Goal: Information Seeking & Learning: Learn about a topic

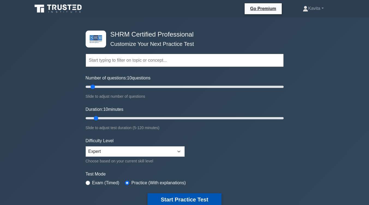
click at [189, 194] on button "Start Practice Test" at bounding box center [185, 199] width 74 height 13
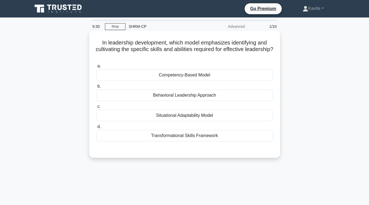
click at [196, 75] on div "Competency-Based Model" at bounding box center [184, 74] width 177 height 11
click at [96, 68] on input "a. Competency-Based Model" at bounding box center [96, 66] width 0 height 4
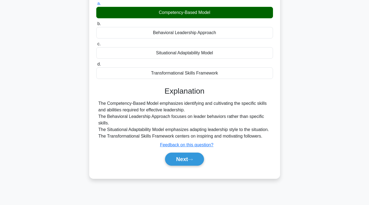
scroll to position [63, 0]
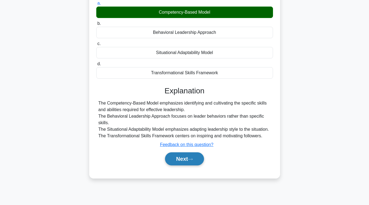
click at [179, 161] on button "Next" at bounding box center [184, 158] width 39 height 13
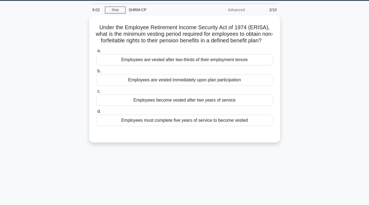
scroll to position [3, 0]
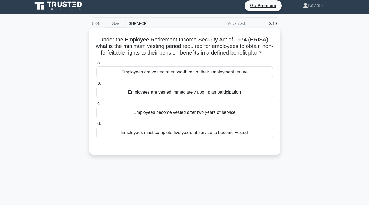
click at [193, 138] on div "Employees must complete five years of service to become vested" at bounding box center [184, 132] width 177 height 11
click at [96, 125] on input "d. Employees must complete five years of service to become vested" at bounding box center [96, 124] width 0 height 4
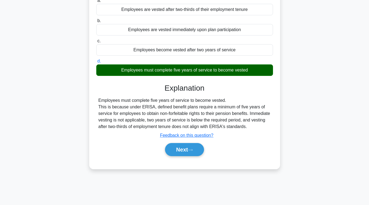
scroll to position [67, 0]
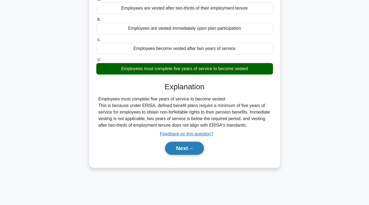
click at [191, 152] on button "Next" at bounding box center [184, 148] width 39 height 13
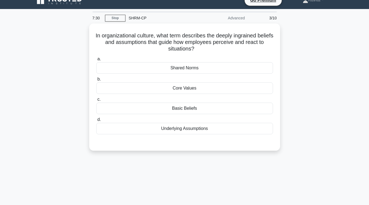
scroll to position [0, 0]
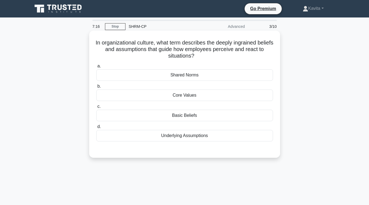
click at [197, 100] on div "Core Values" at bounding box center [184, 94] width 177 height 11
click at [96, 88] on input "b. Core Values" at bounding box center [96, 87] width 0 height 4
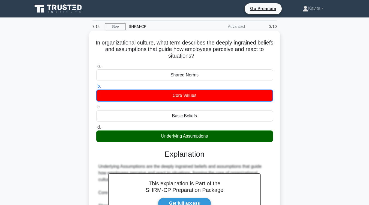
scroll to position [52, 0]
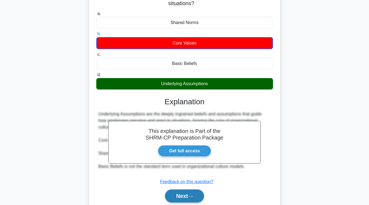
click at [185, 194] on button "Next" at bounding box center [184, 195] width 39 height 13
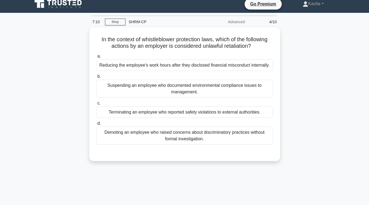
scroll to position [0, 0]
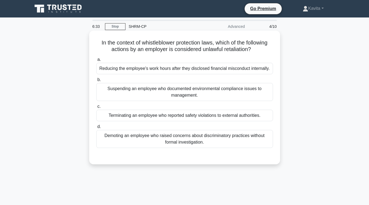
click at [203, 115] on div "Terminating an employee who reported safety violations to external authorities." at bounding box center [184, 115] width 177 height 11
click at [96, 108] on input "c. Terminating an employee who reported safety violations to external authoriti…" at bounding box center [96, 107] width 0 height 4
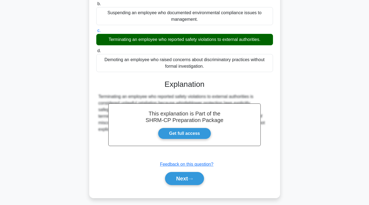
scroll to position [81, 0]
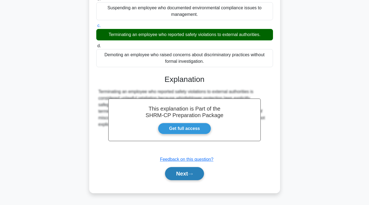
click at [183, 179] on button "Next" at bounding box center [184, 173] width 39 height 13
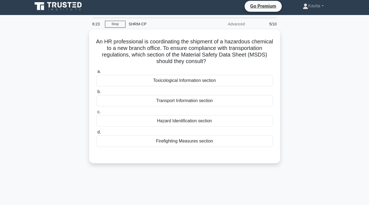
scroll to position [0, 0]
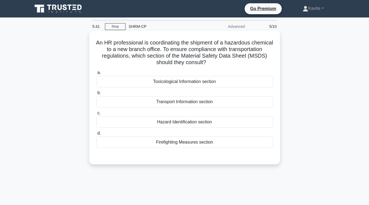
click at [206, 84] on div "Toxicological Information section" at bounding box center [184, 81] width 177 height 11
click at [96, 74] on input "a. Toxicological Information section" at bounding box center [96, 73] width 0 height 4
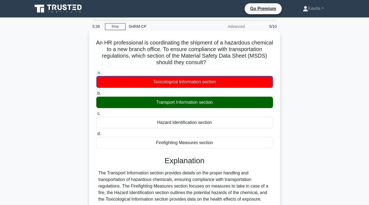
scroll to position [47, 0]
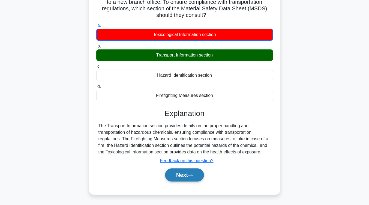
click at [197, 176] on button "Next" at bounding box center [184, 174] width 39 height 13
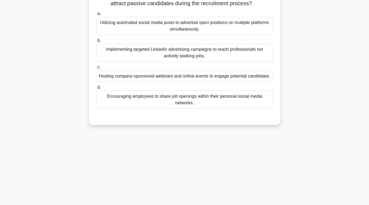
scroll to position [0, 0]
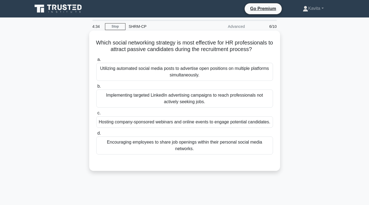
click at [251, 92] on div "Implementing targeted LinkedIn advertising campaigns to reach professionals not…" at bounding box center [184, 98] width 177 height 18
click at [96, 88] on input "b. Implementing targeted LinkedIn advertising campaigns to reach professionals …" at bounding box center [96, 87] width 0 height 4
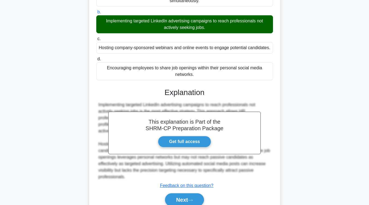
scroll to position [99, 0]
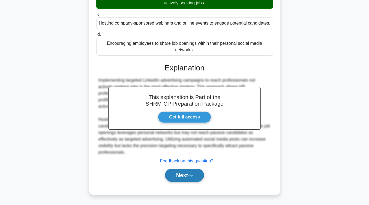
click at [181, 173] on button "Next" at bounding box center [184, 175] width 39 height 13
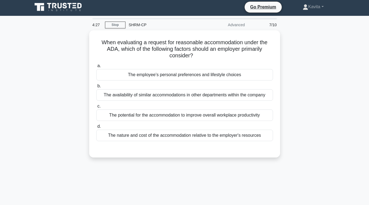
scroll to position [0, 0]
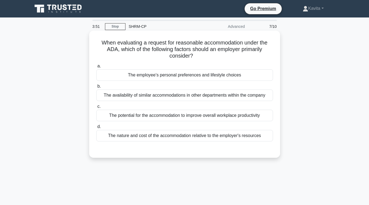
click at [201, 117] on div "The potential for the accommodation to improve overall workplace productivity" at bounding box center [184, 115] width 177 height 11
click at [96, 108] on input "c. The potential for the accommodation to improve overall workplace productivity" at bounding box center [96, 107] width 0 height 4
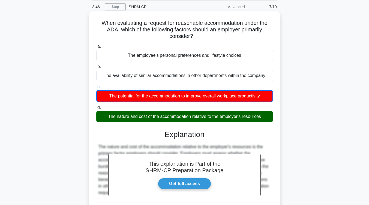
scroll to position [90, 0]
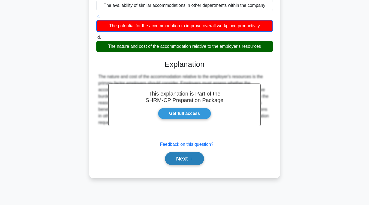
click at [188, 160] on button "Next" at bounding box center [184, 158] width 39 height 13
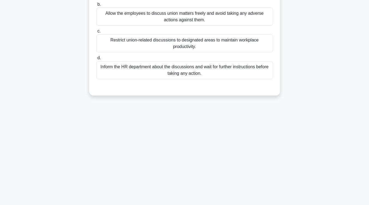
click at [188, 160] on div "3:44 Stop SHRM-CP Advanced 8/10 A supervisor notices employees discussing the p…" at bounding box center [184, 66] width 311 height 273
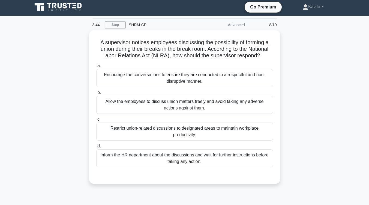
scroll to position [0, 0]
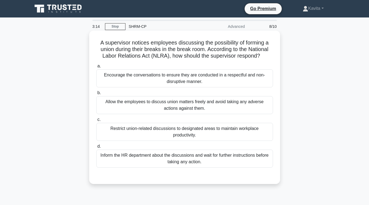
click at [199, 110] on div "Allow the employees to discuss union matters freely and avoid taking any advers…" at bounding box center [184, 105] width 177 height 18
click at [96, 95] on input "b. Allow the employees to discuss union matters freely and avoid taking any adv…" at bounding box center [96, 93] width 0 height 4
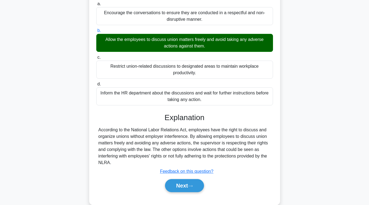
scroll to position [62, 0]
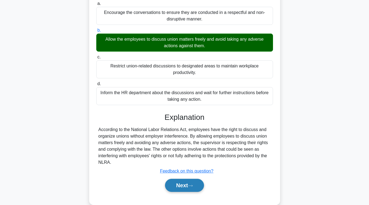
click at [184, 185] on button "Next" at bounding box center [184, 185] width 39 height 13
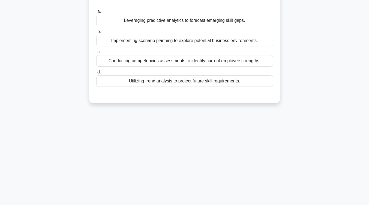
scroll to position [0, 0]
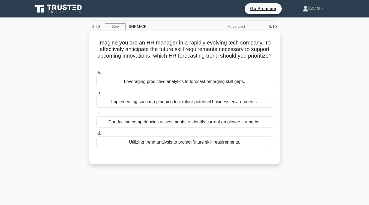
click at [216, 86] on div "Leveraging predictive analytics to forecast emerging skill gaps." at bounding box center [184, 81] width 177 height 11
click at [96, 74] on input "a. Leveraging predictive analytics to forecast emerging skill gaps." at bounding box center [96, 73] width 0 height 4
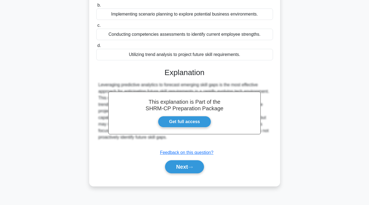
scroll to position [90, 0]
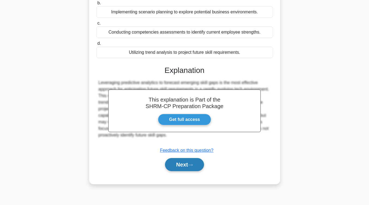
click at [196, 167] on button "Next" at bounding box center [184, 164] width 39 height 13
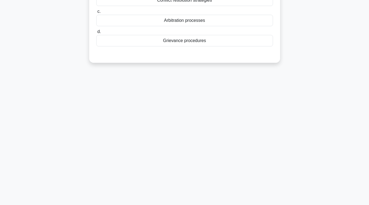
scroll to position [0, 0]
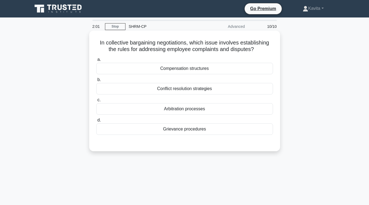
click at [199, 128] on div "Grievance procedures" at bounding box center [184, 128] width 177 height 11
click at [96, 122] on input "d. Grievance procedures" at bounding box center [96, 120] width 0 height 4
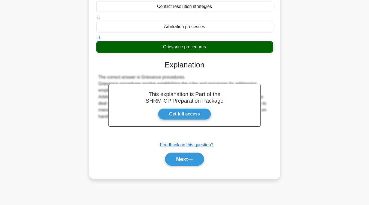
scroll to position [82, 0]
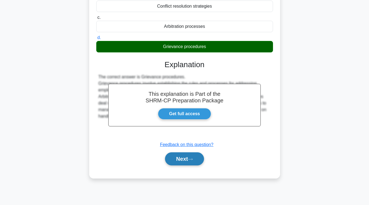
click at [188, 160] on button "Next" at bounding box center [184, 158] width 39 height 13
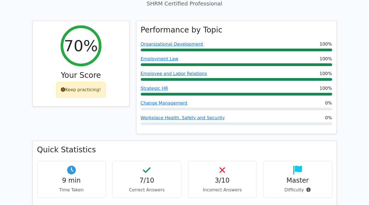
scroll to position [186, 0]
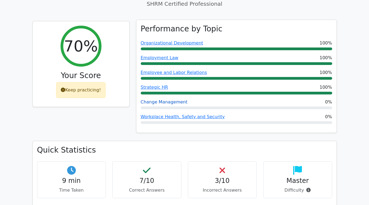
click at [169, 99] on link "Change Management" at bounding box center [164, 101] width 47 height 5
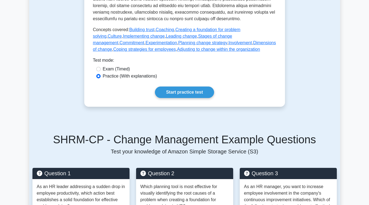
scroll to position [274, 0]
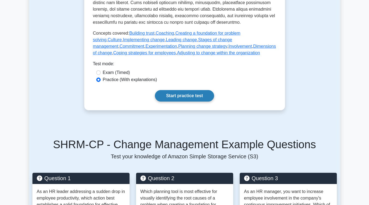
click at [178, 101] on link "Start practice test" at bounding box center [184, 95] width 59 height 11
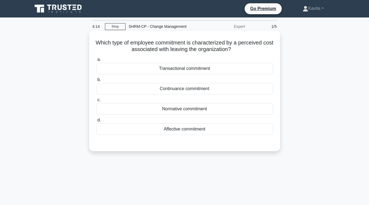
click at [180, 110] on div "Normative commitment" at bounding box center [184, 108] width 177 height 11
click at [96, 102] on input "c. Normative commitment" at bounding box center [96, 100] width 0 height 4
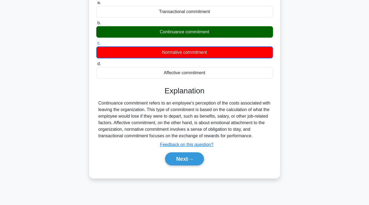
scroll to position [63, 0]
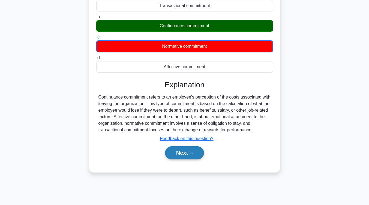
click at [185, 148] on button "Next" at bounding box center [184, 152] width 39 height 13
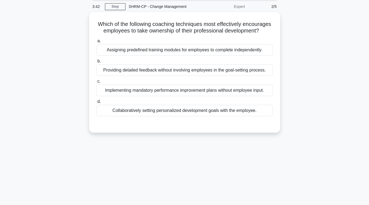
scroll to position [0, 0]
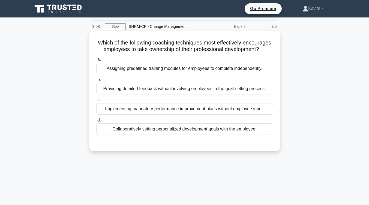
click at [187, 135] on div "Collaboratively setting personalized development goals with the employee." at bounding box center [184, 128] width 177 height 11
click at [96, 122] on input "d. Collaboratively setting personalized development goals with the employee." at bounding box center [96, 120] width 0 height 4
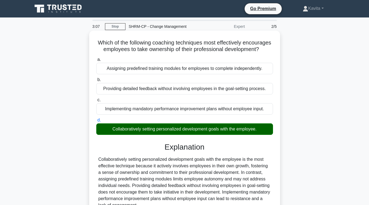
scroll to position [90, 0]
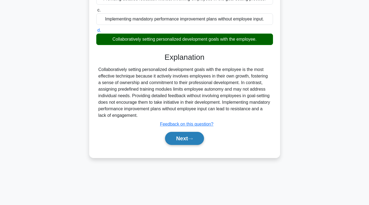
click at [188, 143] on button "Next" at bounding box center [184, 138] width 39 height 13
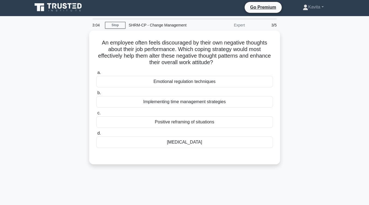
scroll to position [1, 0]
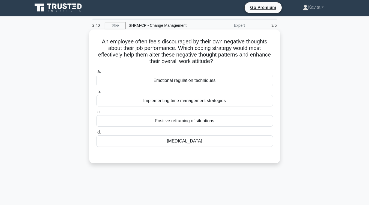
click at [196, 82] on div "Emotional regulation techniques" at bounding box center [184, 80] width 177 height 11
click at [96, 73] on input "a. Emotional regulation techniques" at bounding box center [96, 72] width 0 height 4
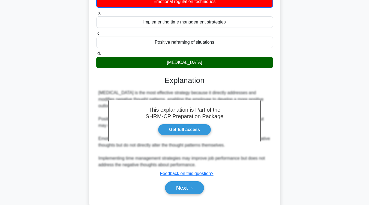
scroll to position [80, 0]
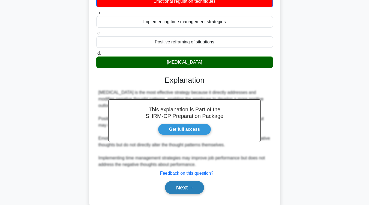
click at [185, 187] on button "Next" at bounding box center [184, 187] width 39 height 13
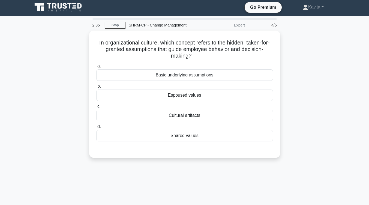
scroll to position [1, 0]
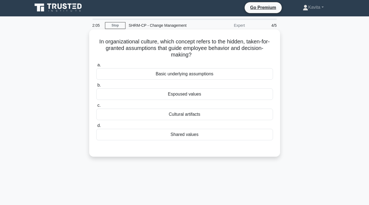
click at [195, 96] on div "Espoused values" at bounding box center [184, 93] width 177 height 11
click at [96, 87] on input "b. Espoused values" at bounding box center [96, 85] width 0 height 4
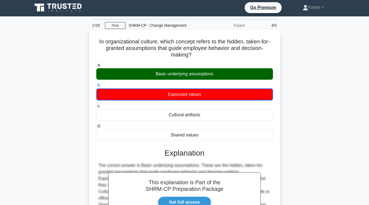
scroll to position [77, 0]
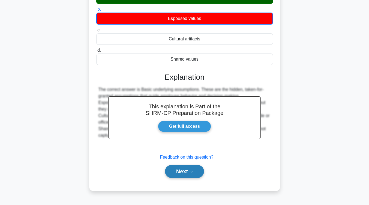
click at [196, 172] on button "Next" at bounding box center [184, 171] width 39 height 13
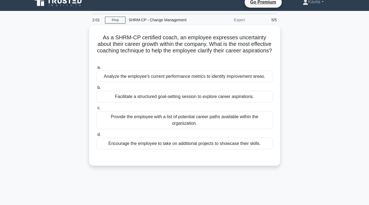
scroll to position [0, 0]
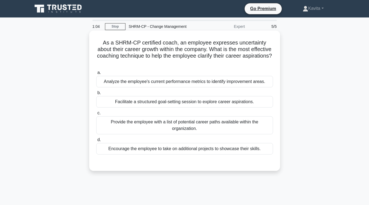
click at [250, 87] on div "Analyze the employee's current performance metrics to identify improvement area…" at bounding box center [184, 81] width 177 height 11
click at [96, 74] on input "a. Analyze the employee's current performance metrics to identify improvement a…" at bounding box center [96, 73] width 0 height 4
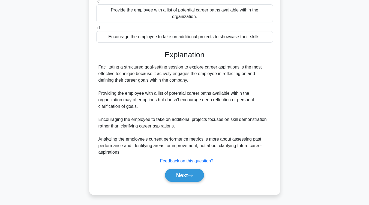
scroll to position [113, 0]
click at [185, 178] on button "Next" at bounding box center [184, 175] width 39 height 13
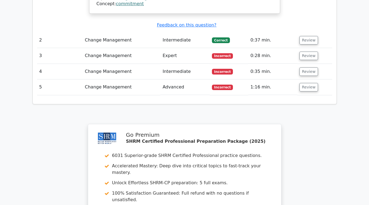
scroll to position [677, 0]
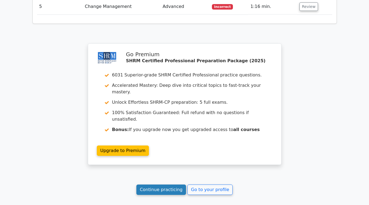
click at [166, 184] on link "Continue practicing" at bounding box center [161, 189] width 50 height 10
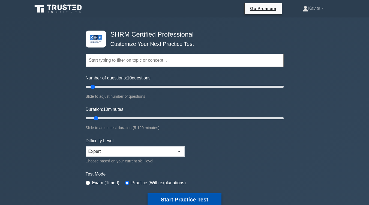
click at [172, 200] on button "Start Practice Test" at bounding box center [185, 199] width 74 height 13
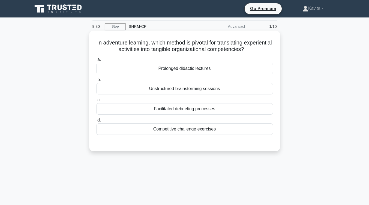
click at [204, 110] on div "Facilitated debriefing processes" at bounding box center [184, 108] width 177 height 11
click at [96, 102] on input "c. Facilitated debriefing processes" at bounding box center [96, 100] width 0 height 4
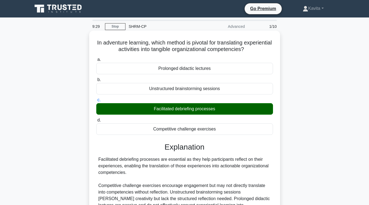
scroll to position [90, 0]
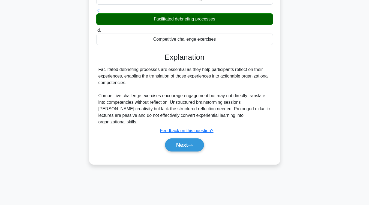
click at [194, 146] on div "Next" at bounding box center [184, 144] width 177 height 17
click at [197, 138] on button "Next" at bounding box center [184, 144] width 39 height 13
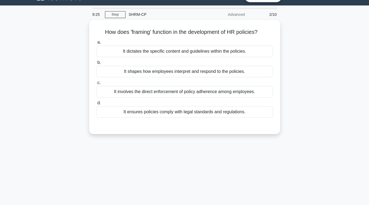
scroll to position [0, 0]
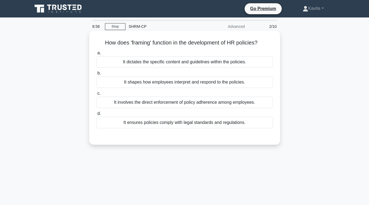
click at [197, 84] on div "It shapes how employees interpret and respond to the policies." at bounding box center [184, 81] width 177 height 11
click at [96, 75] on input "b. It shapes how employees interpret and respond to the policies." at bounding box center [96, 73] width 0 height 4
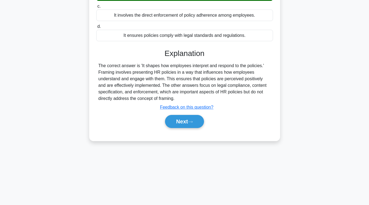
scroll to position [87, 0]
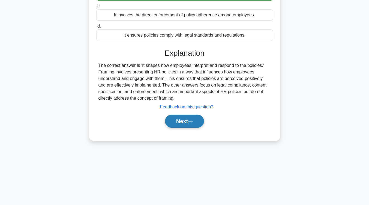
click at [180, 126] on button "Next" at bounding box center [184, 121] width 39 height 13
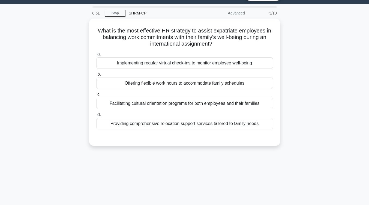
scroll to position [0, 0]
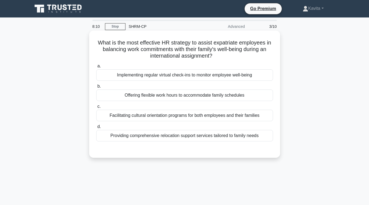
click at [180, 137] on div "Providing comprehensive relocation support services tailored to family needs" at bounding box center [184, 135] width 177 height 11
click at [96, 128] on input "d. Providing comprehensive relocation support services tailored to family needs" at bounding box center [96, 127] width 0 height 4
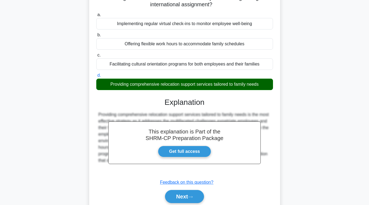
scroll to position [90, 0]
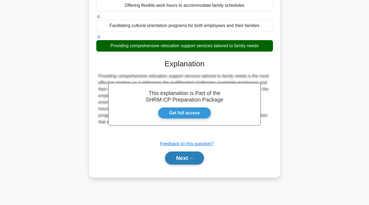
click at [173, 163] on button "Next" at bounding box center [184, 157] width 39 height 13
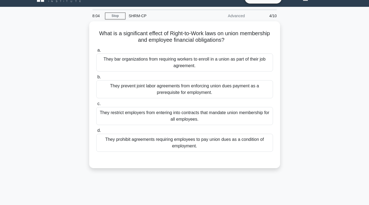
scroll to position [0, 0]
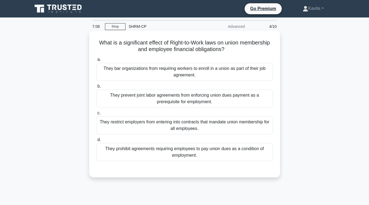
click at [218, 74] on div "They bar organizations from requiring workers to enroll in a union as part of t…" at bounding box center [184, 72] width 177 height 18
click at [96, 61] on input "a. They bar organizations from requiring workers to enroll in a union as part o…" at bounding box center [96, 60] width 0 height 4
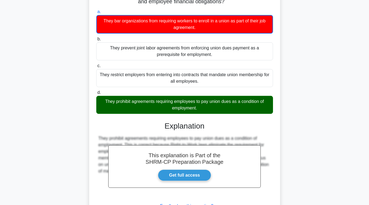
scroll to position [93, 0]
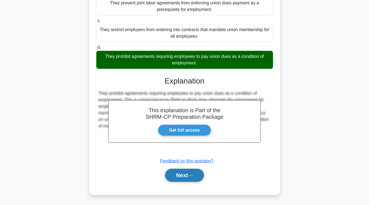
click at [182, 178] on button "Next" at bounding box center [184, 175] width 39 height 13
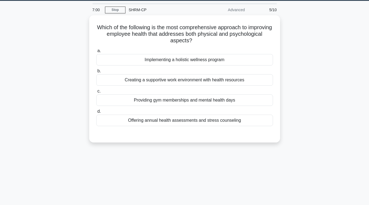
scroll to position [16, 0]
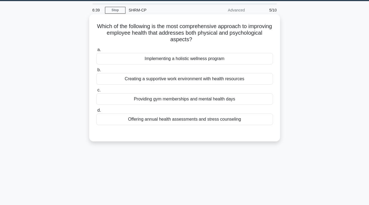
click at [203, 60] on div "Implementing a holistic wellness program" at bounding box center [184, 58] width 177 height 11
click at [96, 52] on input "a. Implementing a holistic wellness program" at bounding box center [96, 50] width 0 height 4
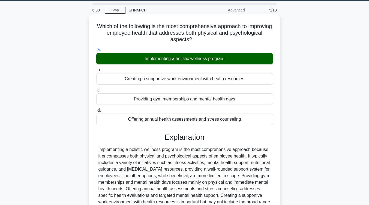
scroll to position [90, 0]
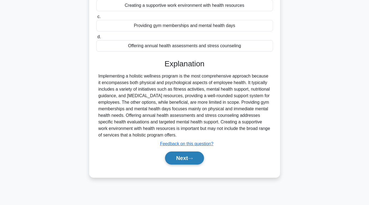
click at [184, 154] on button "Next" at bounding box center [184, 157] width 39 height 13
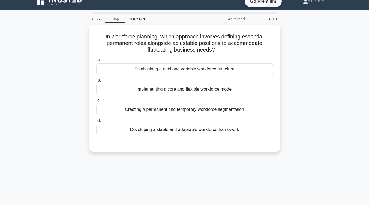
scroll to position [7, 0]
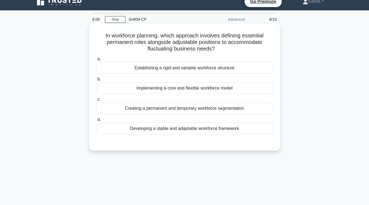
click at [191, 110] on div "Creating a permanent and temporary workforce segmentation" at bounding box center [184, 108] width 177 height 11
click at [96, 101] on input "c. Creating a permanent and temporary workforce segmentation" at bounding box center [96, 100] width 0 height 4
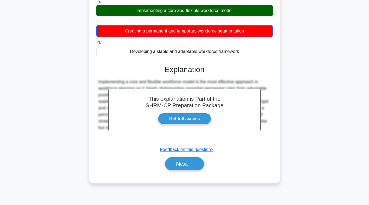
scroll to position [88, 0]
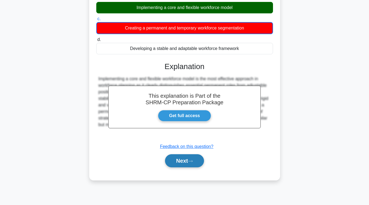
click at [190, 159] on button "Next" at bounding box center [184, 160] width 39 height 13
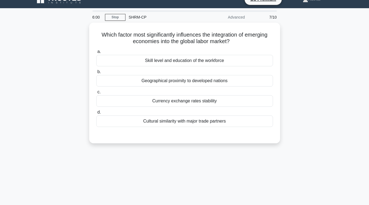
scroll to position [0, 0]
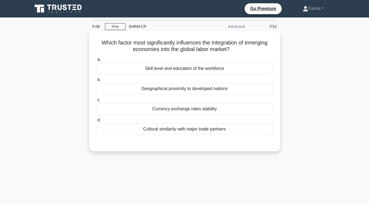
click at [205, 110] on div "Currency exchange rates stability" at bounding box center [184, 108] width 177 height 11
click at [96, 102] on input "c. Currency exchange rates stability" at bounding box center [96, 100] width 0 height 4
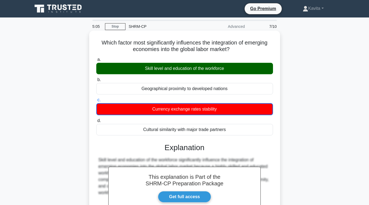
scroll to position [90, 0]
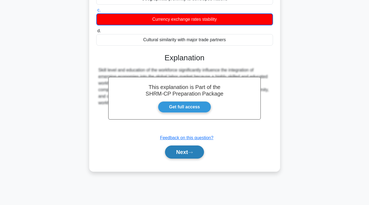
click at [197, 154] on button "Next" at bounding box center [184, 151] width 39 height 13
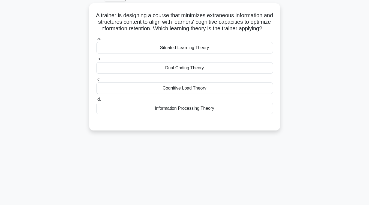
scroll to position [28, 0]
click at [196, 93] on div "Cognitive Load Theory" at bounding box center [184, 87] width 177 height 11
click at [96, 80] on input "c. Cognitive Load Theory" at bounding box center [96, 79] width 0 height 4
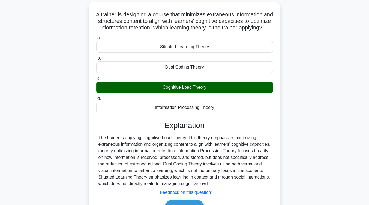
scroll to position [90, 0]
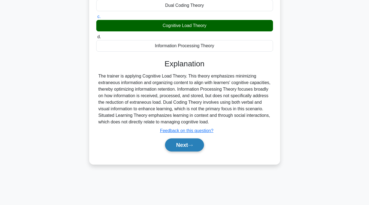
click at [191, 147] on icon at bounding box center [190, 145] width 5 height 3
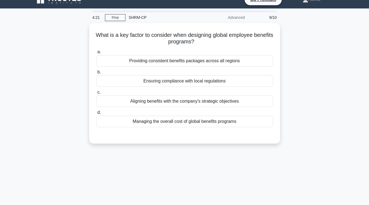
scroll to position [0, 0]
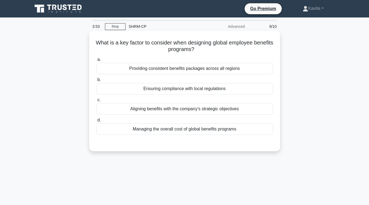
click at [205, 91] on div "Ensuring compliance with local regulations" at bounding box center [184, 88] width 177 height 11
click at [96, 82] on input "b. Ensuring compliance with local regulations" at bounding box center [96, 80] width 0 height 4
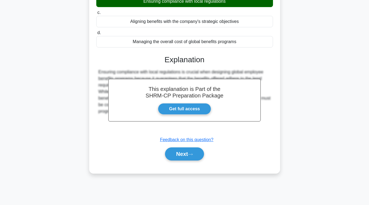
scroll to position [90, 0]
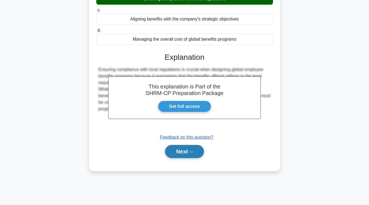
click at [192, 147] on button "Next" at bounding box center [184, 151] width 39 height 13
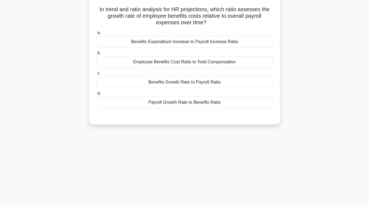
scroll to position [0, 0]
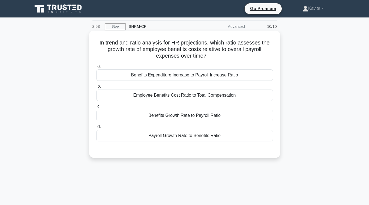
click at [213, 78] on div "Benefits Expenditure Increase to Payroll Increase Ratio" at bounding box center [184, 74] width 177 height 11
click at [96, 68] on input "a. Benefits Expenditure Increase to Payroll Increase Ratio" at bounding box center [96, 66] width 0 height 4
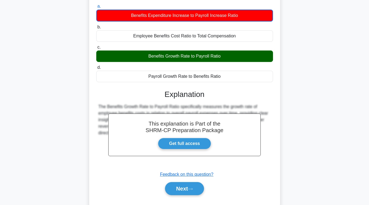
scroll to position [60, 0]
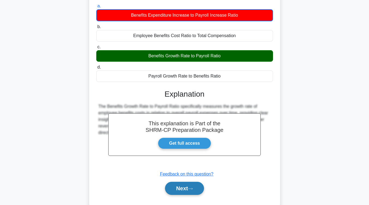
click at [191, 191] on button "Next" at bounding box center [184, 188] width 39 height 13
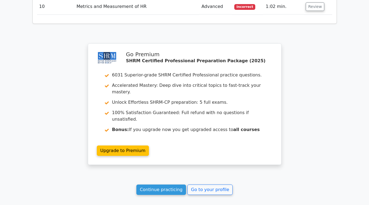
scroll to position [796, 0]
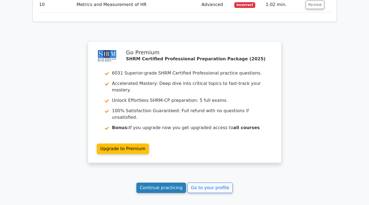
click at [176, 182] on link "Continue practicing" at bounding box center [161, 187] width 50 height 10
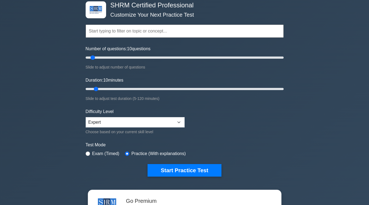
scroll to position [31, 0]
